Goal: Book appointment/travel/reservation

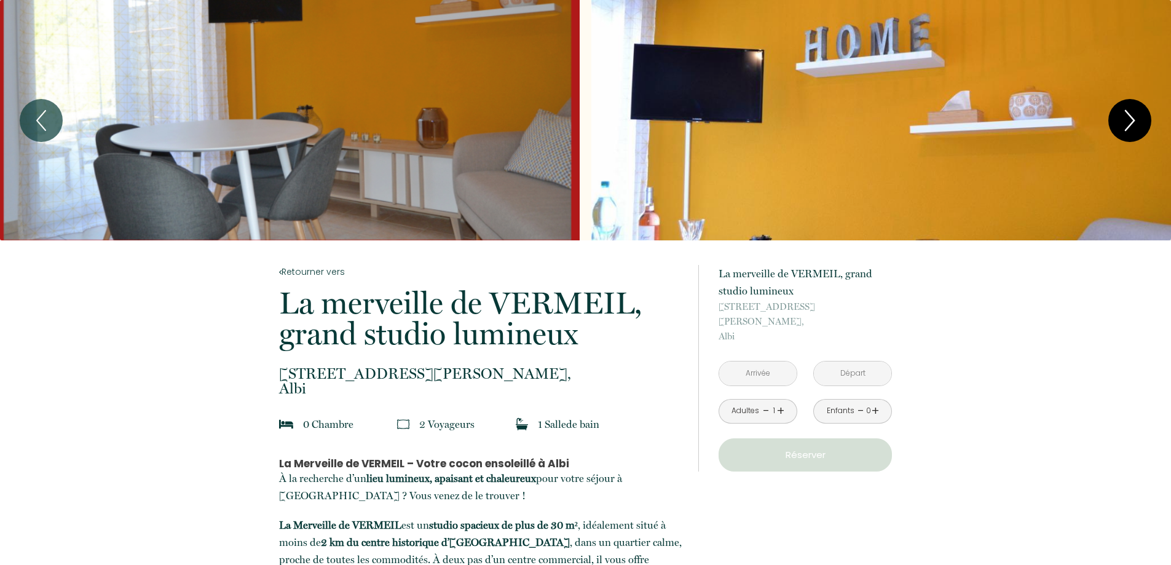
click at [1119, 126] on icon "Next" at bounding box center [1130, 120] width 26 height 37
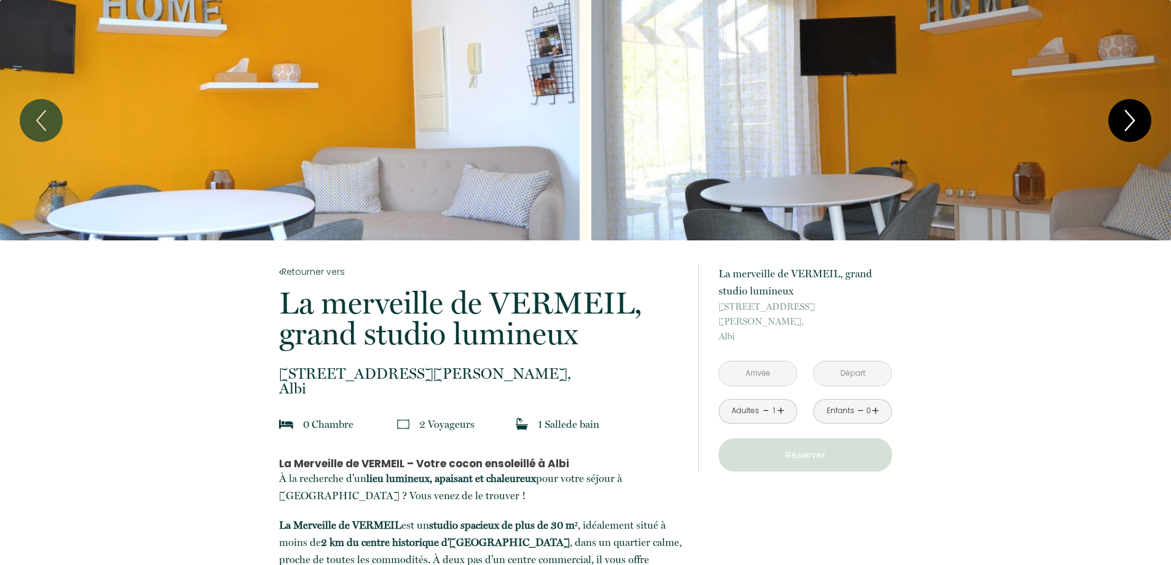
click at [1119, 125] on icon "Next" at bounding box center [1130, 120] width 26 height 37
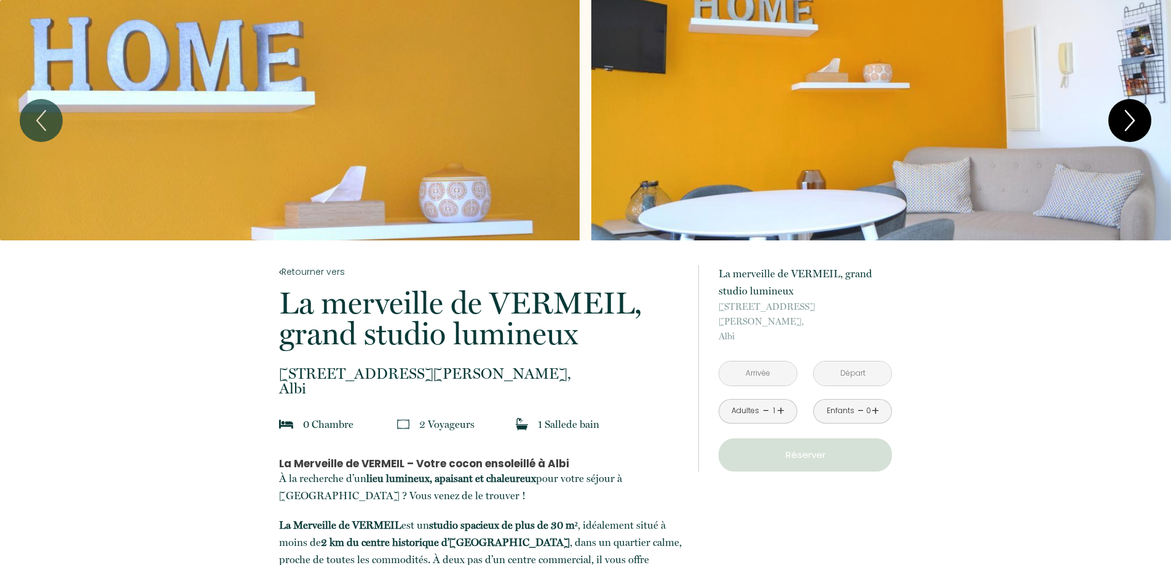
click at [1119, 125] on icon "Next" at bounding box center [1130, 120] width 26 height 37
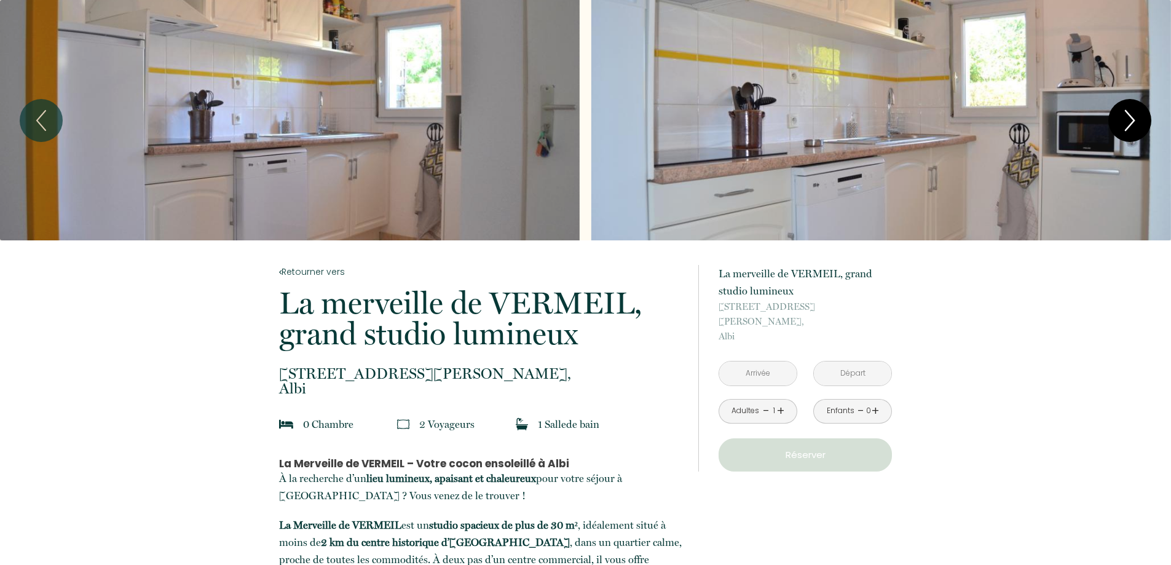
click at [1119, 125] on icon "Next" at bounding box center [1130, 120] width 26 height 37
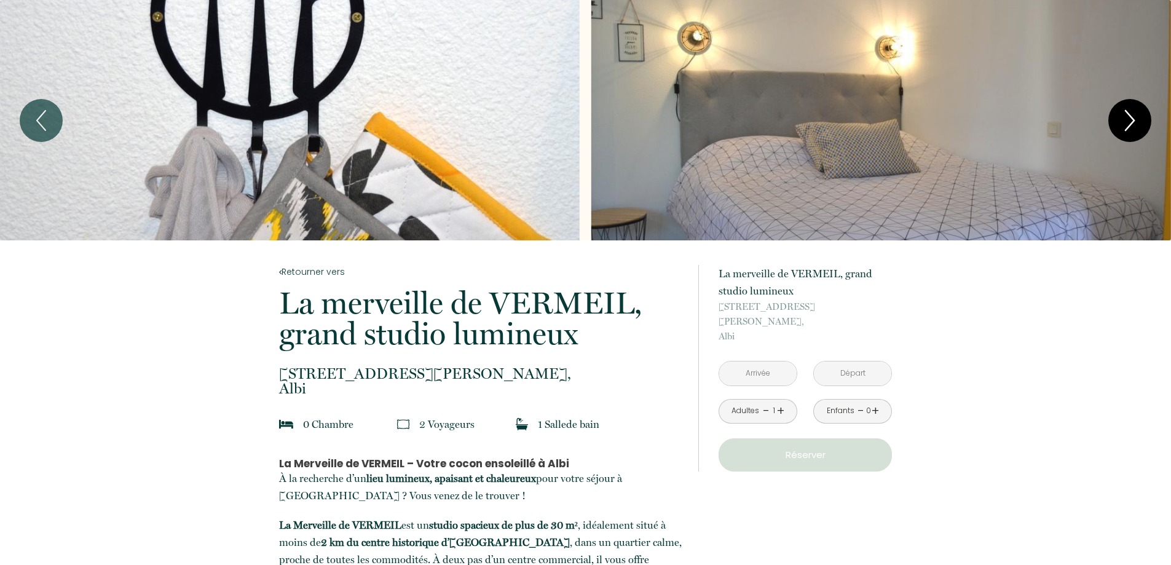
click at [1117, 125] on icon "Next" at bounding box center [1130, 120] width 26 height 37
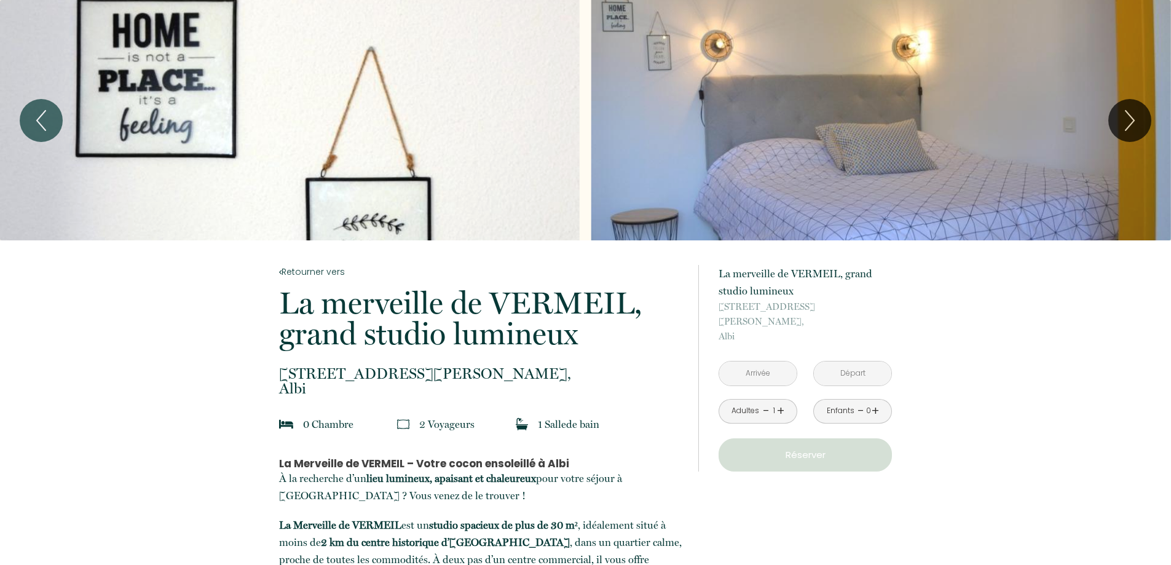
scroll to position [123, 0]
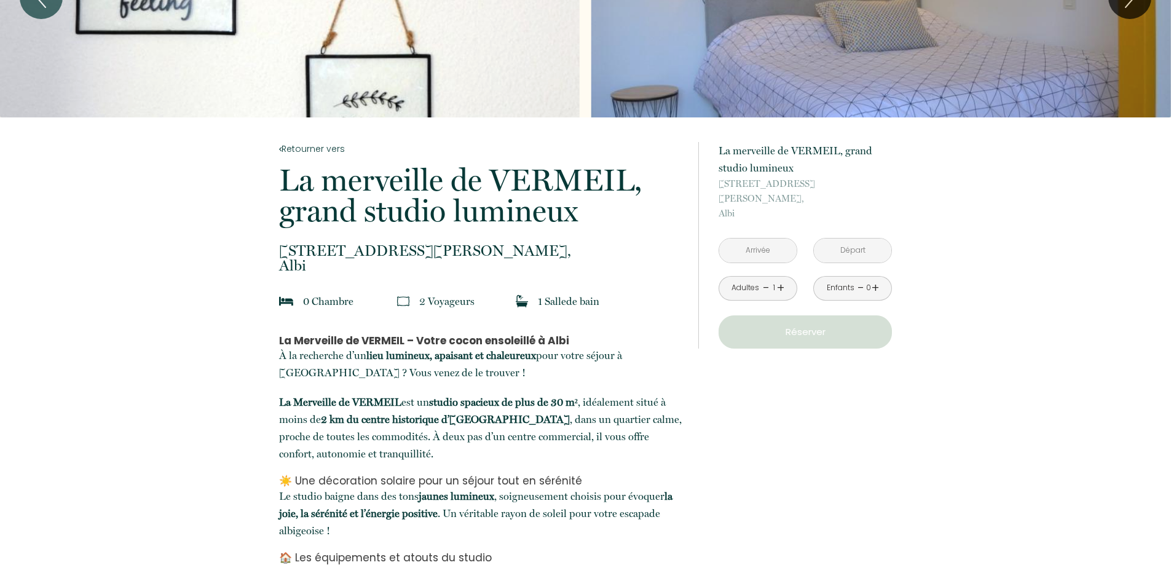
click at [763, 238] on input "text" at bounding box center [757, 250] width 77 height 24
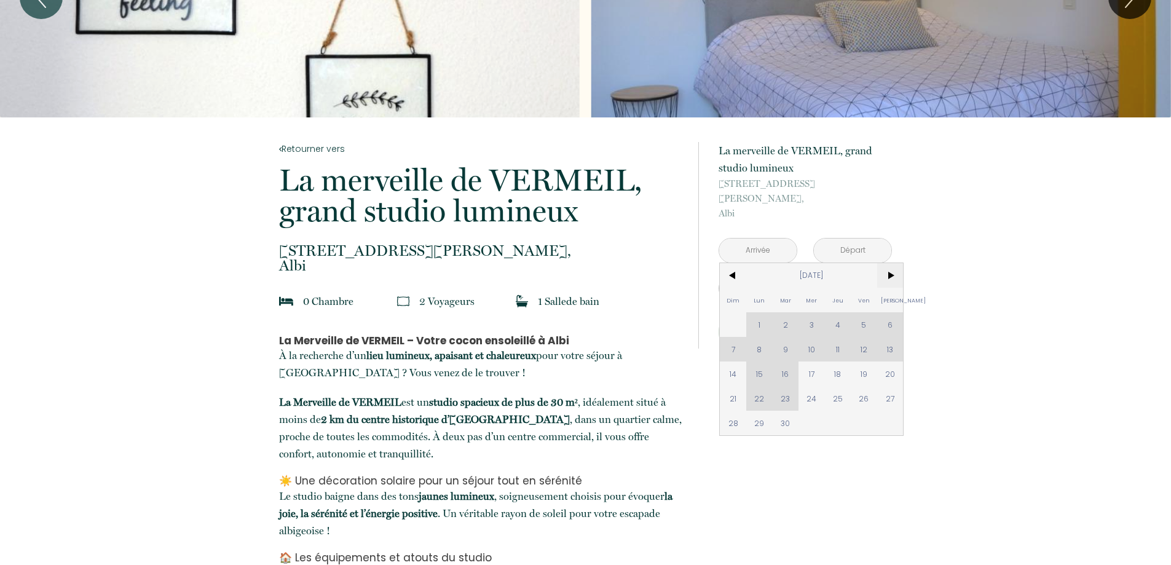
click at [885, 263] on span ">" at bounding box center [890, 275] width 26 height 25
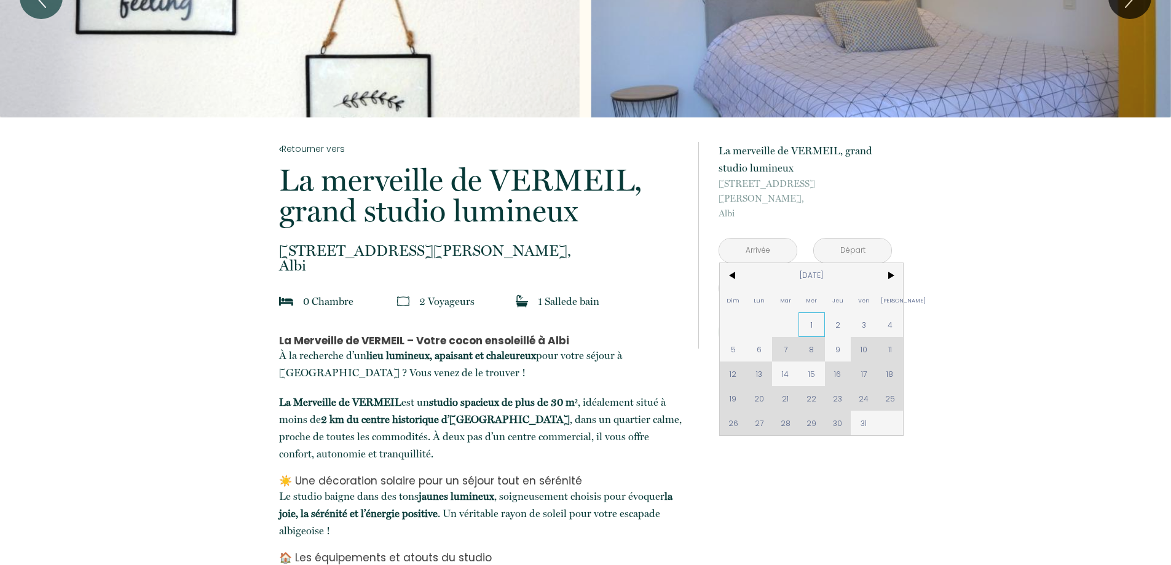
click at [814, 312] on span "1" at bounding box center [811, 324] width 26 height 25
type input "[DATE]"
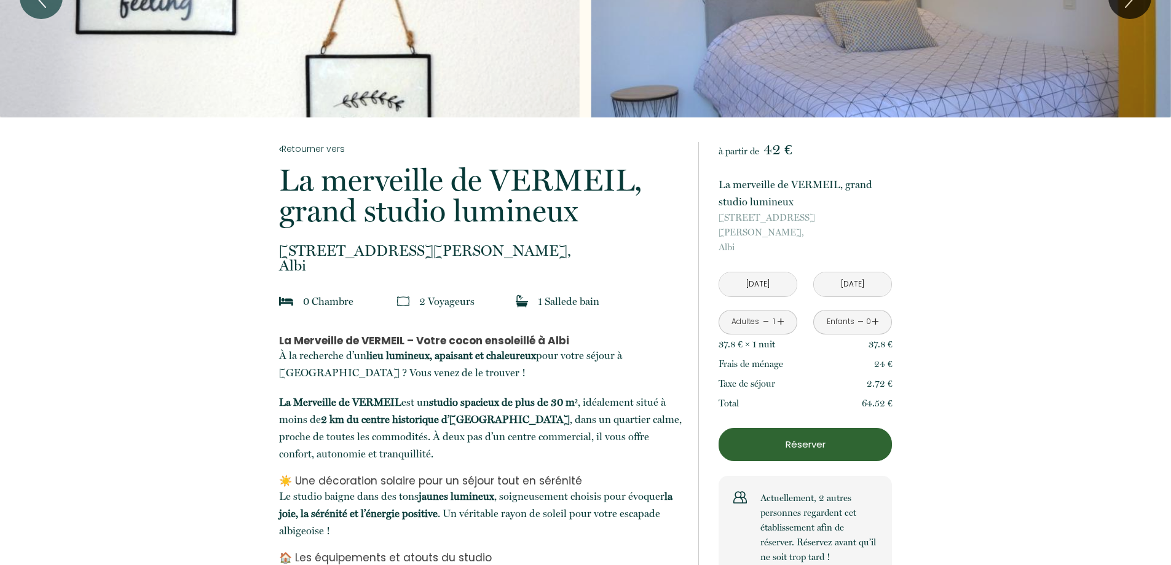
click at [849, 272] on input "[DATE]" at bounding box center [852, 284] width 77 height 24
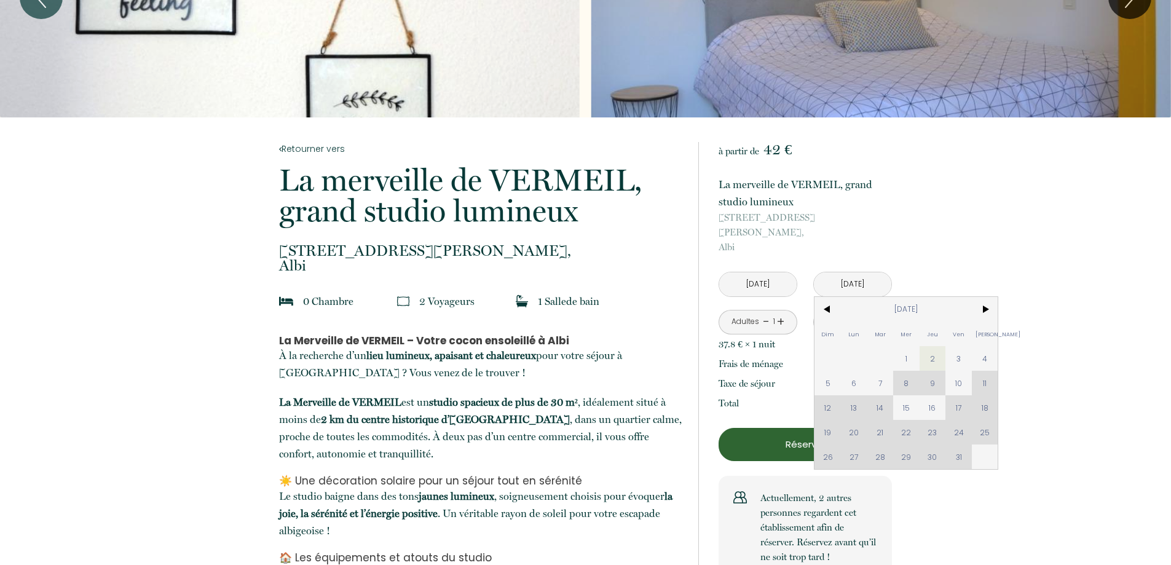
click at [959, 444] on div "Dim Lun Mar Mer Jeu Ven Sam 1 2 3 4 5 6 7 8 9 10 11 12 13 14 15 16 17 18 19 20 …" at bounding box center [905, 383] width 183 height 172
click at [957, 442] on div "Dim Lun Mar Mer Jeu Ven Sam 1 2 3 4 5 6 7 8 9 10 11 12 13 14 15 16 17 18 19 20 …" at bounding box center [905, 383] width 183 height 172
